Goal: Find specific page/section: Find specific page/section

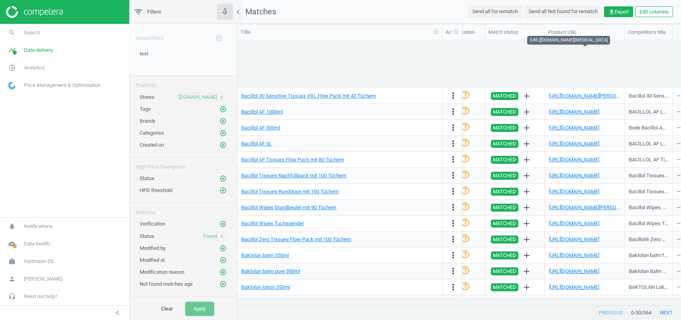
click at [41, 262] on span "Hartmann DE" at bounding box center [39, 261] width 30 height 7
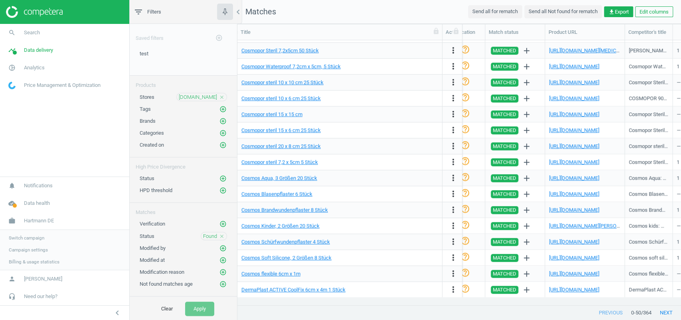
scroll to position [0, 903]
click at [36, 236] on span "Switch campaign" at bounding box center [27, 238] width 36 height 6
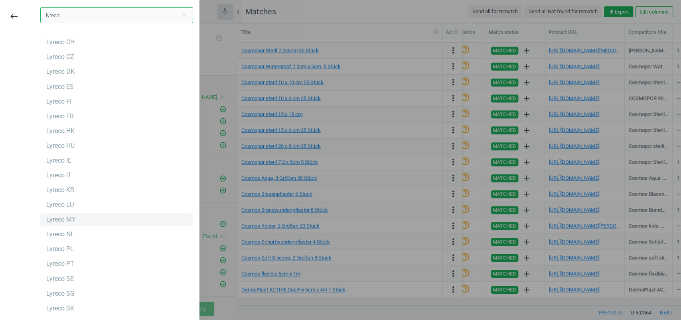
scroll to position [0, 0]
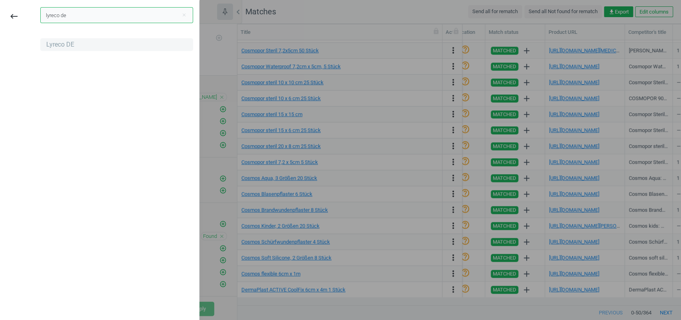
type input "lyreco de"
click at [70, 47] on div "Lyreco DE" at bounding box center [60, 44] width 28 height 9
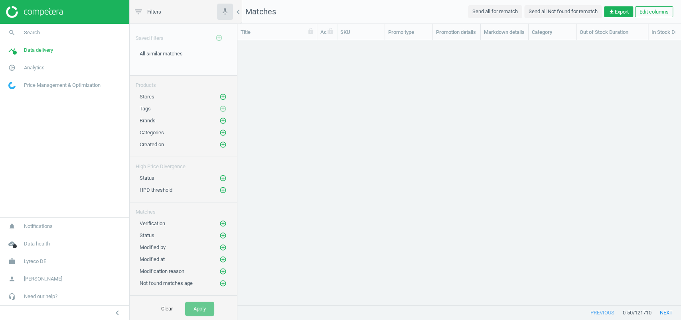
scroll to position [249, 435]
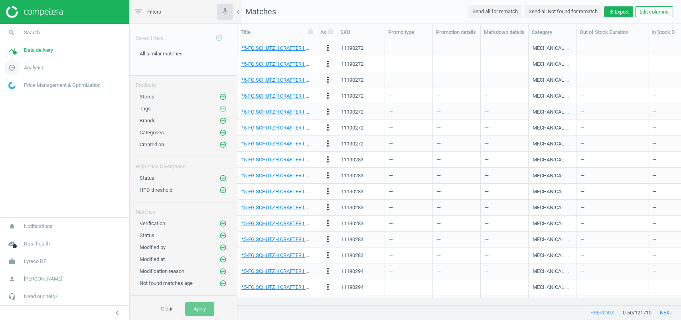
click at [43, 71] on span "Analytics" at bounding box center [34, 67] width 21 height 7
click at [30, 95] on link "Products" at bounding box center [64, 97] width 129 height 12
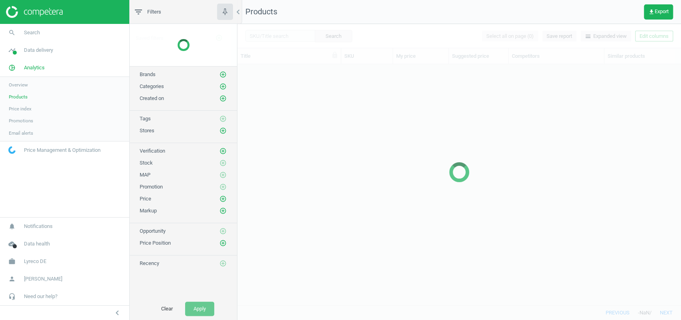
scroll to position [225, 435]
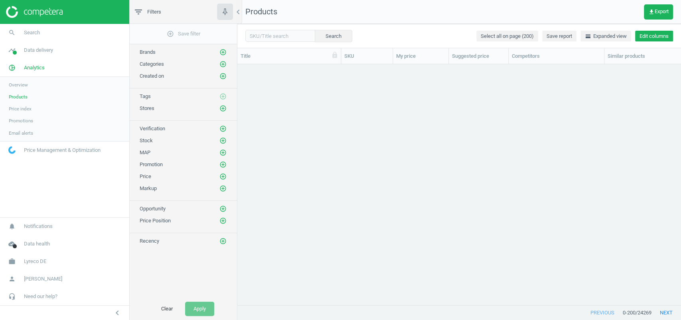
click at [652, 33] on button "Edit columns" at bounding box center [654, 36] width 38 height 11
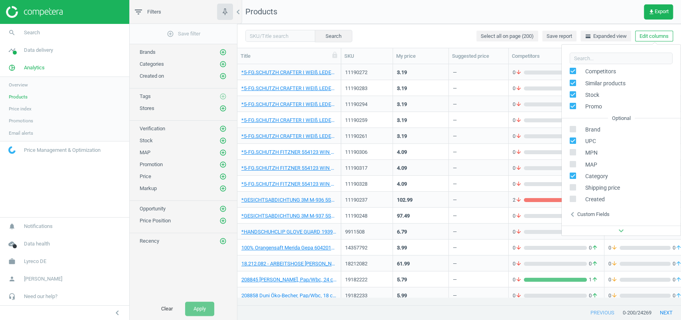
scroll to position [108, 0]
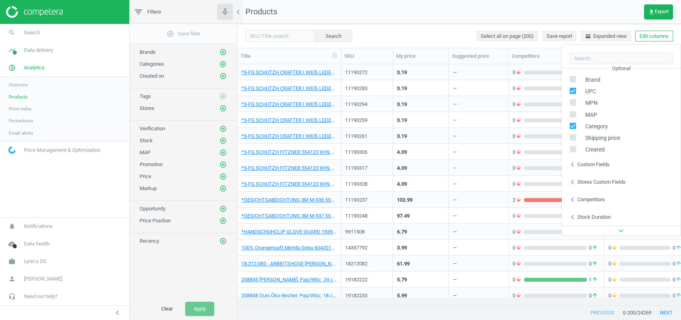
click at [600, 162] on div "Custom fields" at bounding box center [593, 164] width 32 height 7
click at [600, 179] on div "Stores custom fields" at bounding box center [601, 182] width 48 height 7
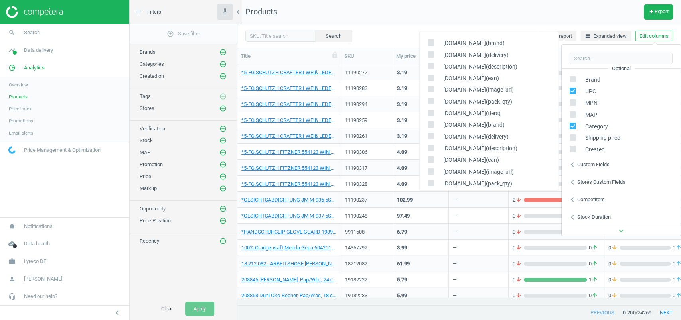
scroll to position [0, 0]
click at [427, 28] on div "Search Select all on page (200) Save report horizontal_split Expanded view Edit…" at bounding box center [459, 36] width 444 height 24
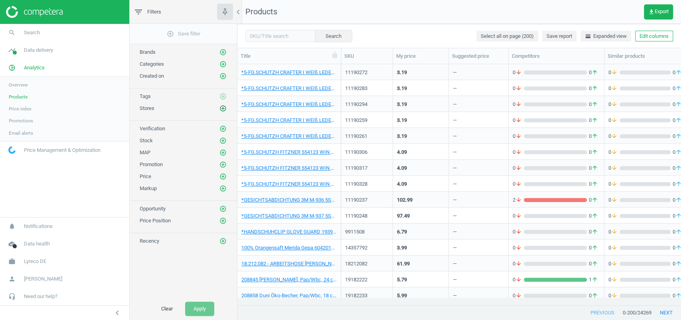
click at [224, 108] on icon "add_circle_outline" at bounding box center [222, 108] width 7 height 7
